Goal: Task Accomplishment & Management: Manage account settings

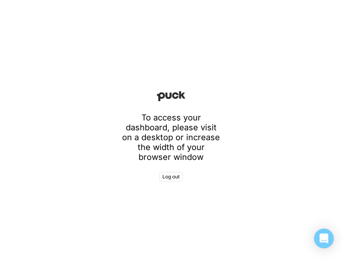
click at [118, 250] on div "To access your dashboard, please visit on a desktop or increase the width of yo…" at bounding box center [171, 136] width 342 height 273
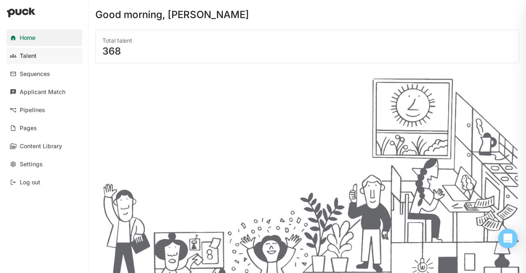
click at [30, 53] on div "Talent" at bounding box center [28, 56] width 17 height 7
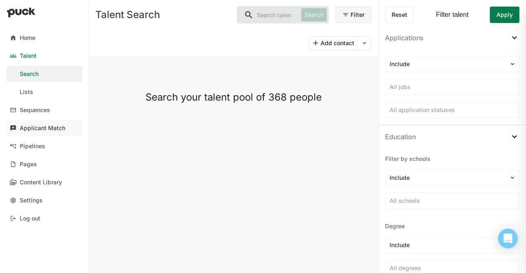
click at [45, 125] on div "Applicant Match" at bounding box center [43, 128] width 46 height 7
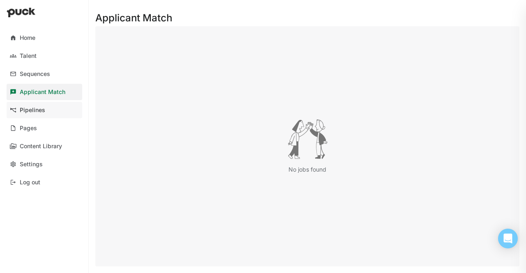
click at [39, 114] on link "Pipelines" at bounding box center [45, 110] width 76 height 16
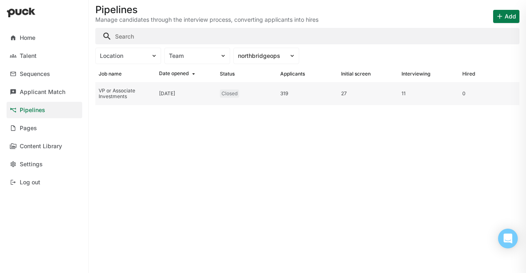
click at [233, 99] on div "Closed" at bounding box center [247, 93] width 60 height 23
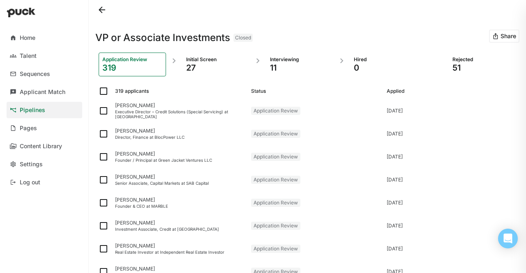
click at [270, 55] on div "Interviewing 11" at bounding box center [299, 65] width 67 height 24
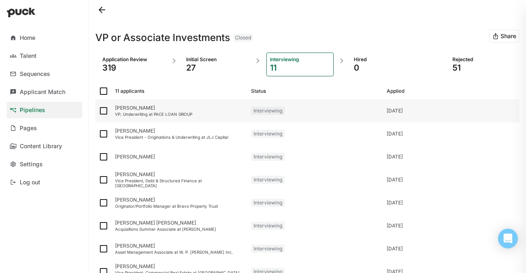
click at [142, 116] on div "VP, Underwriting at PACE LOAN GROUP" at bounding box center [179, 114] width 129 height 5
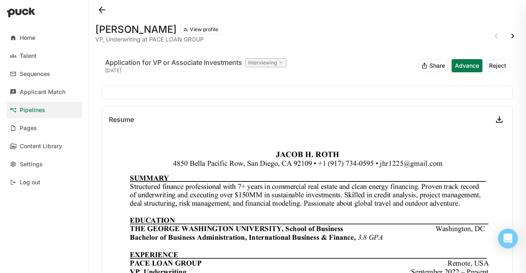
click at [341, 39] on button at bounding box center [512, 36] width 13 height 13
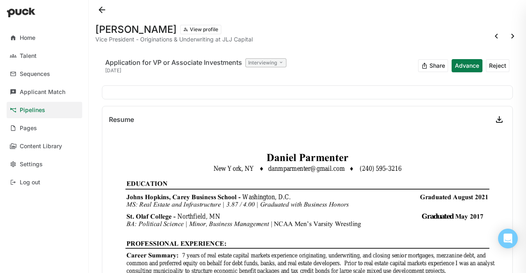
click at [341, 39] on button at bounding box center [512, 36] width 13 height 13
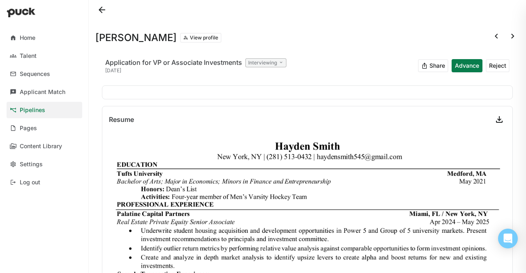
click at [122, 35] on h1 "[PERSON_NAME]" at bounding box center [135, 38] width 81 height 10
click at [197, 33] on button "View profile" at bounding box center [201, 38] width 42 height 10
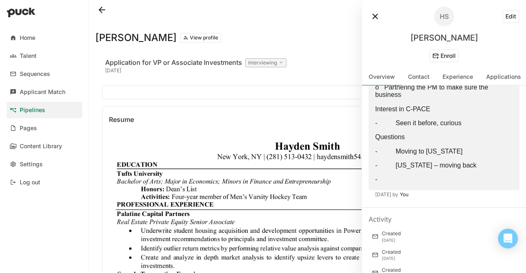
scroll to position [475, 0]
